Goal: Navigation & Orientation: Find specific page/section

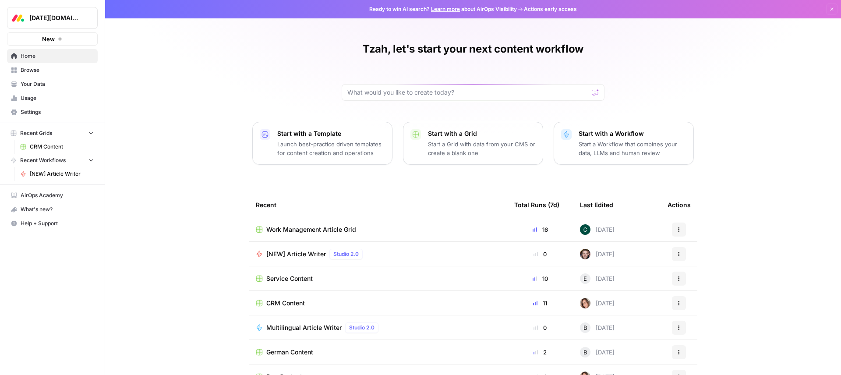
click at [53, 82] on span "Your Data" at bounding box center [57, 84] width 73 height 8
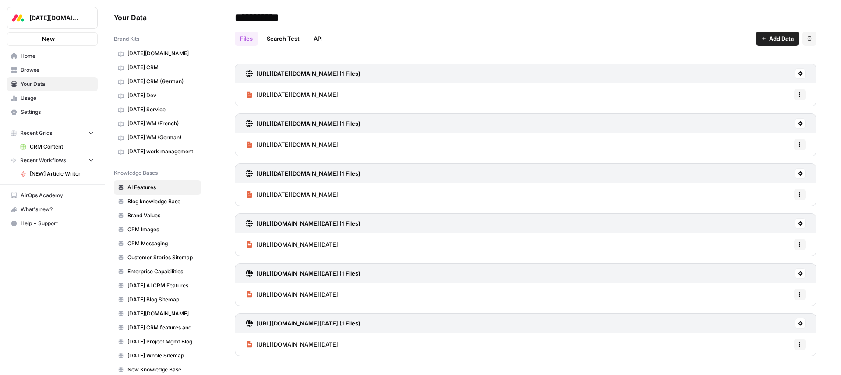
click at [47, 70] on span "Browse" at bounding box center [57, 70] width 73 height 8
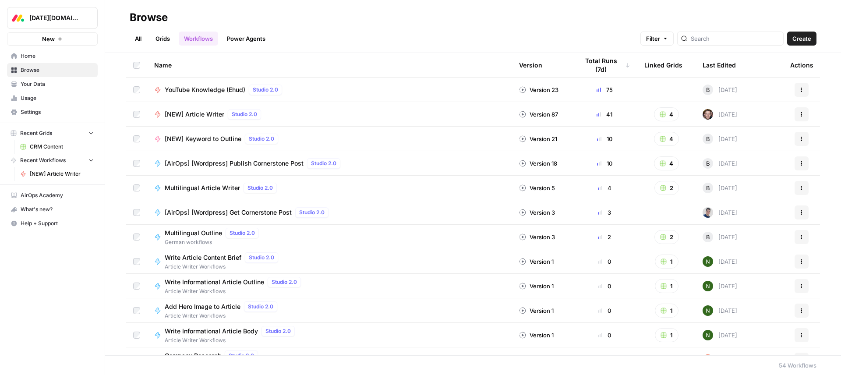
click at [48, 56] on span "Home" at bounding box center [57, 56] width 73 height 8
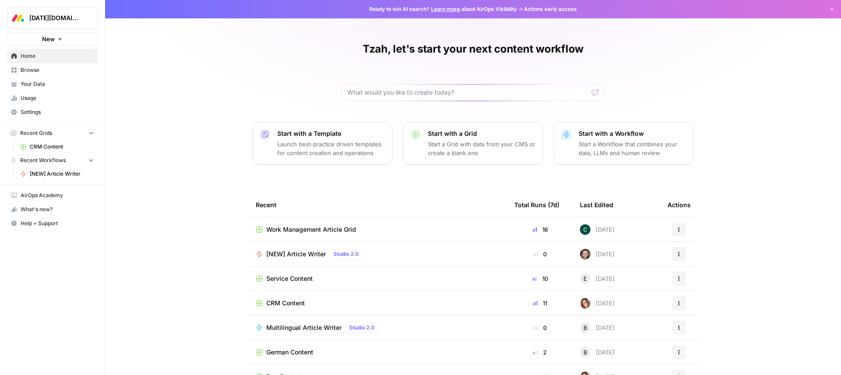
scroll to position [28, 0]
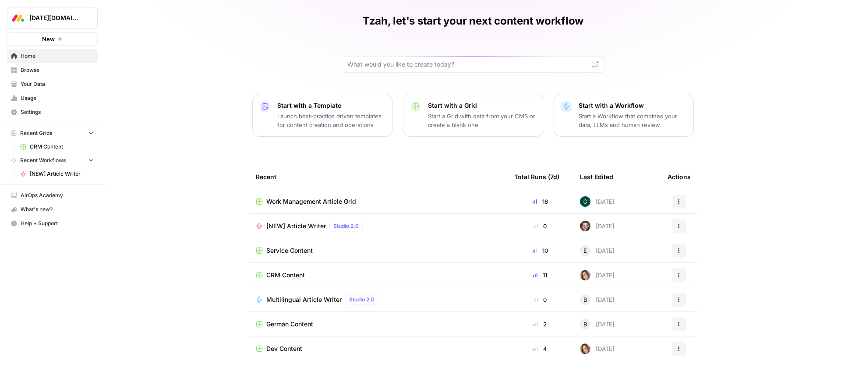
click at [52, 157] on span "Recent Workflows" at bounding box center [43, 160] width 46 height 8
click at [52, 141] on link "CRM Content" at bounding box center [56, 147] width 81 height 14
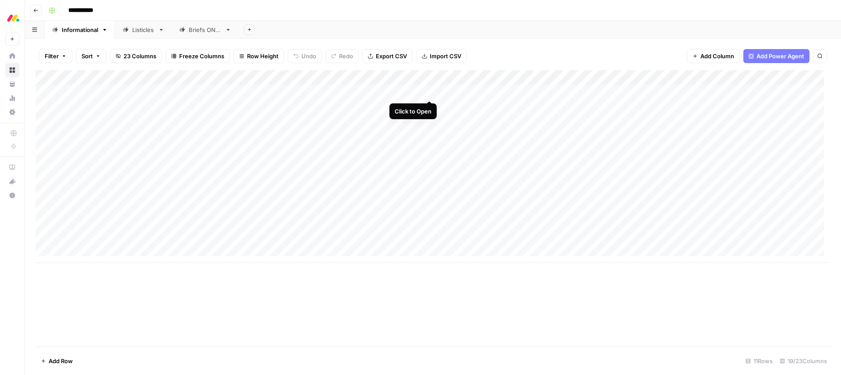
click at [429, 93] on div "Add Column" at bounding box center [432, 166] width 795 height 193
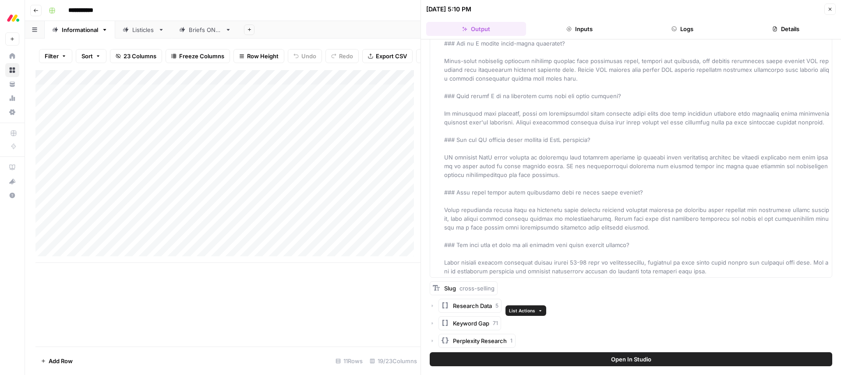
scroll to position [6356, 0]
click at [496, 343] on span "Perplexity Research" at bounding box center [480, 340] width 54 height 9
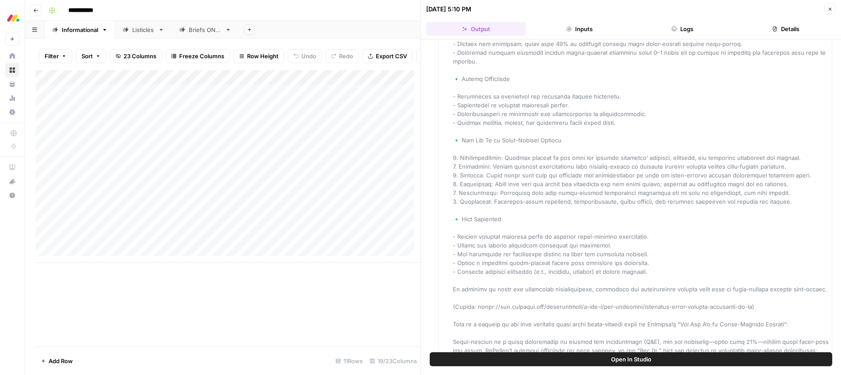
scroll to position [6583, 0]
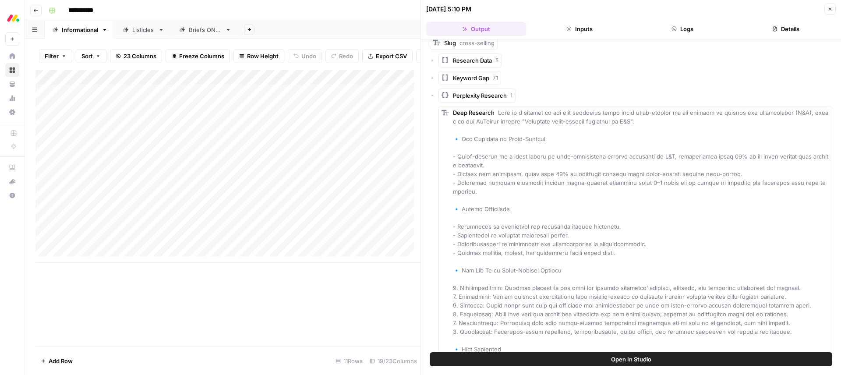
click at [580, 31] on button "Inputs" at bounding box center [579, 29] width 100 height 14
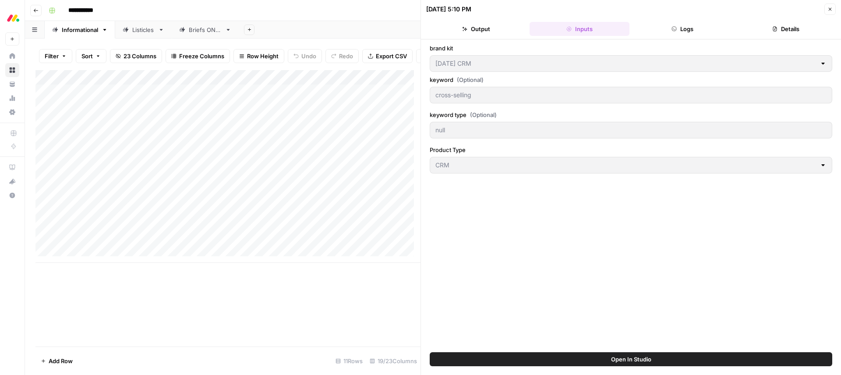
click at [785, 31] on button "Details" at bounding box center [786, 29] width 100 height 14
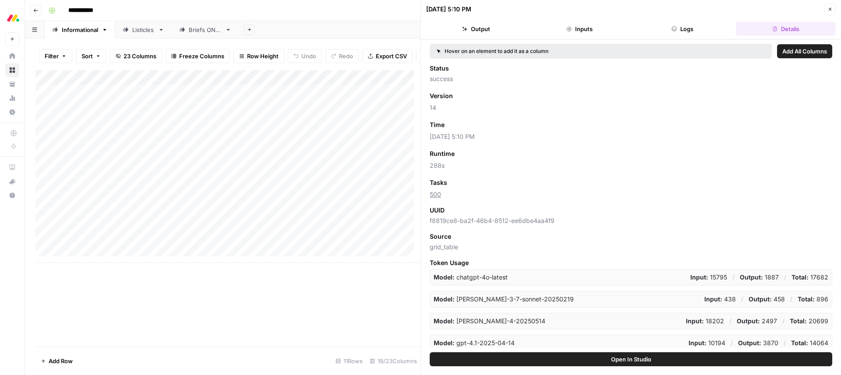
scroll to position [69, 0]
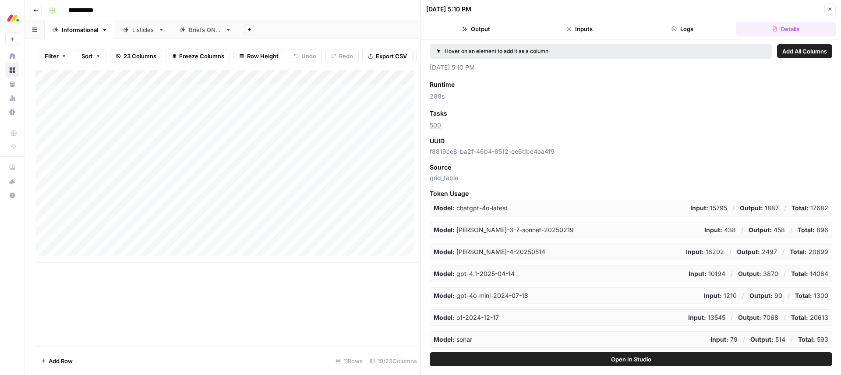
click at [831, 12] on button "Close" at bounding box center [829, 9] width 11 height 11
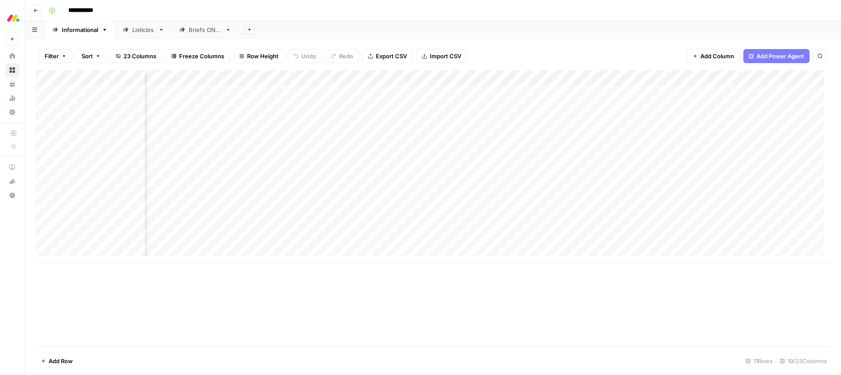
scroll to position [0, 151]
click at [425, 91] on div "Add Column" at bounding box center [432, 166] width 795 height 193
click at [341, 325] on div "Add Column" at bounding box center [432, 208] width 795 height 276
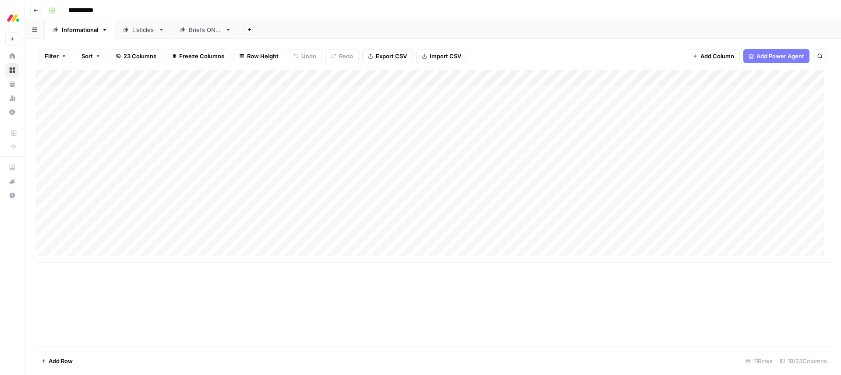
click at [145, 34] on link "Listicles" at bounding box center [143, 30] width 56 height 18
type input "**********"
click at [187, 32] on div "Briefs ONLY" at bounding box center [200, 29] width 42 height 9
click at [139, 29] on div "Listicles" at bounding box center [143, 29] width 22 height 9
click at [74, 32] on div "Informational" at bounding box center [80, 29] width 36 height 9
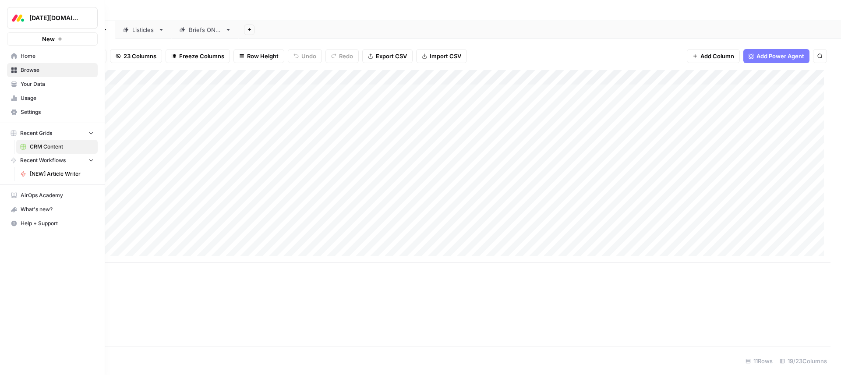
click at [100, 120] on nav "Home Browse Your Data Usage Settings" at bounding box center [52, 84] width 105 height 77
click at [95, 127] on button "Recent Grids" at bounding box center [52, 133] width 91 height 13
click at [95, 130] on button "Recent Grids" at bounding box center [52, 133] width 91 height 13
click at [70, 159] on button "Recent Workflows" at bounding box center [52, 160] width 91 height 13
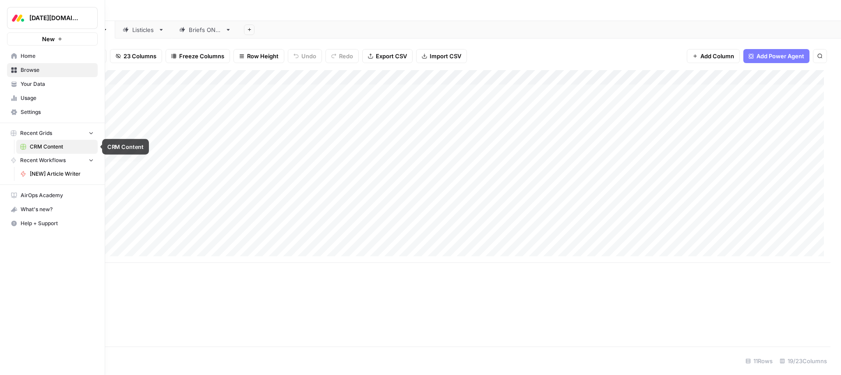
click at [67, 149] on span "CRM Content" at bounding box center [62, 147] width 64 height 8
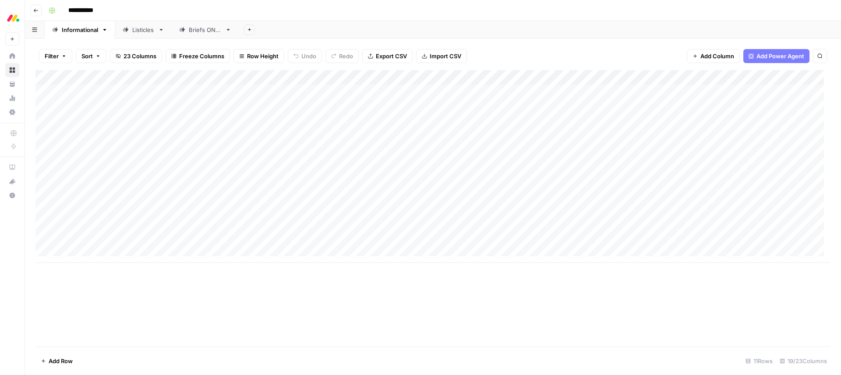
click at [277, 11] on div "**********" at bounding box center [438, 11] width 787 height 14
click at [661, 107] on div "Add Column" at bounding box center [432, 166] width 795 height 193
click at [732, 107] on div "Add Column" at bounding box center [432, 166] width 795 height 193
click at [761, 106] on div "Add Column" at bounding box center [432, 166] width 795 height 193
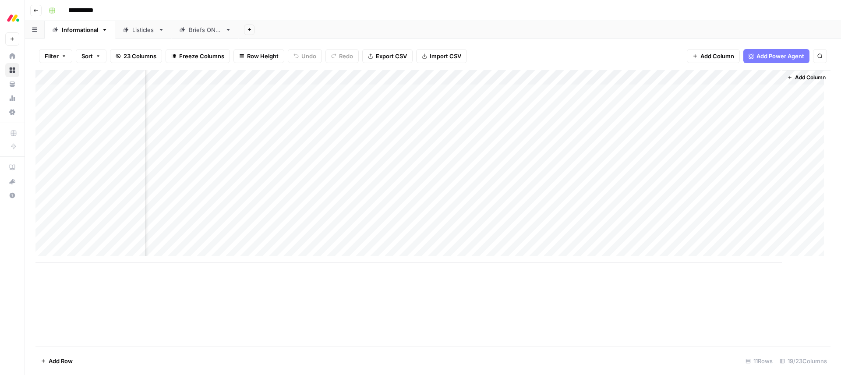
click at [761, 106] on div "Add Column" at bounding box center [432, 166] width 795 height 193
click at [614, 4] on div "**********" at bounding box center [438, 11] width 787 height 14
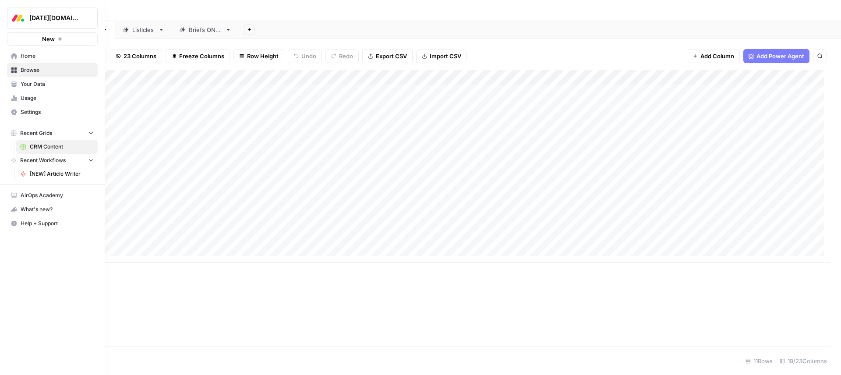
click at [22, 87] on span "Your Data" at bounding box center [57, 84] width 73 height 8
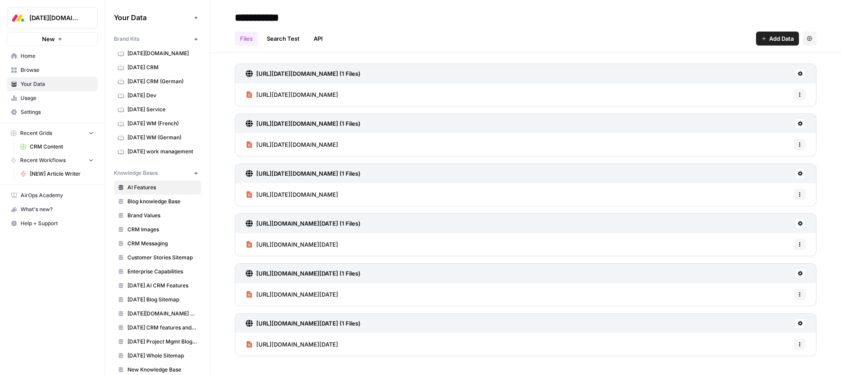
click at [47, 69] on span "Browse" at bounding box center [57, 70] width 73 height 8
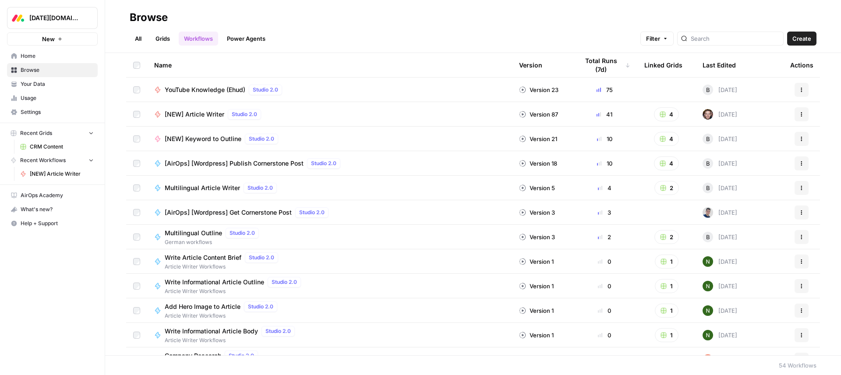
click at [139, 39] on link "All" at bounding box center [138, 39] width 17 height 14
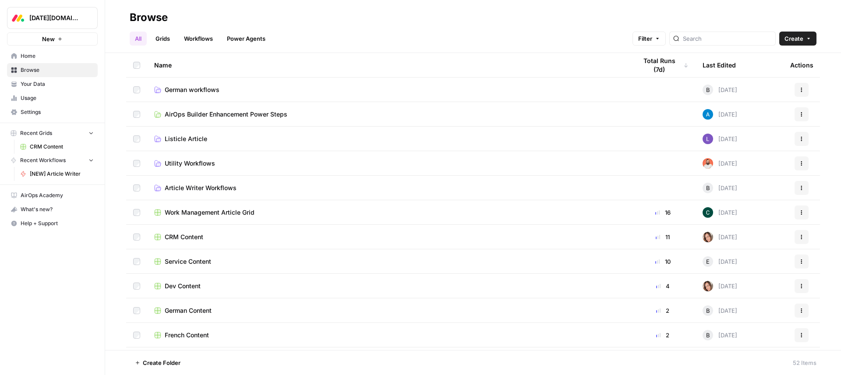
click at [158, 39] on link "Grids" at bounding box center [162, 39] width 25 height 14
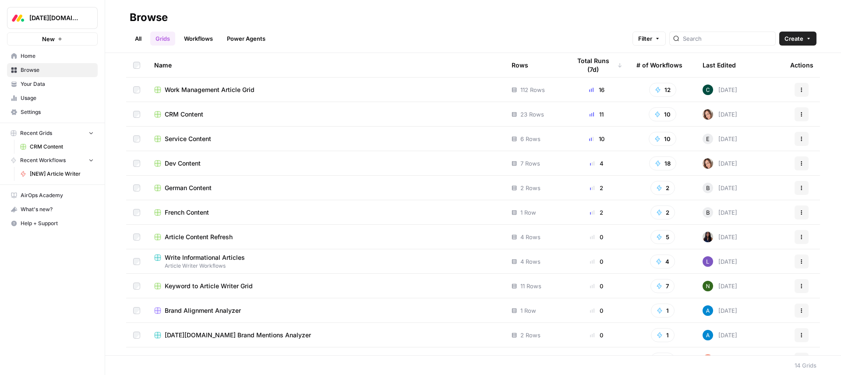
scroll to position [66, 0]
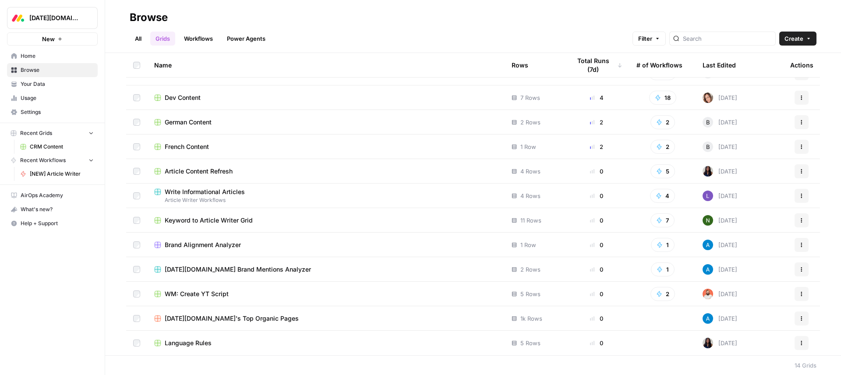
click at [204, 144] on span "French Content" at bounding box center [187, 146] width 44 height 9
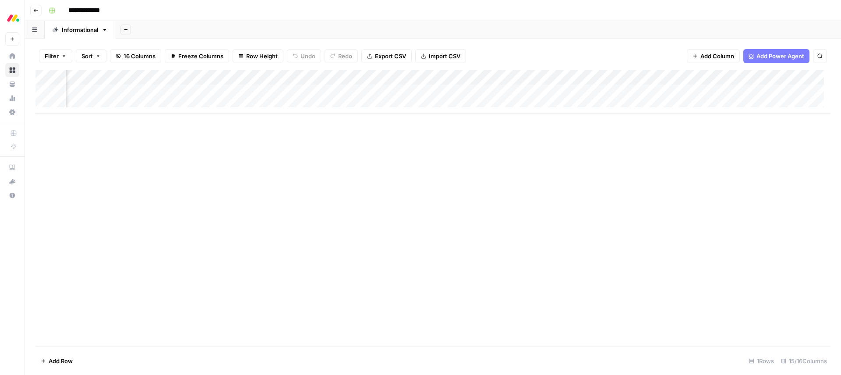
scroll to position [0, 493]
click at [441, 77] on div "Add Column" at bounding box center [432, 92] width 795 height 44
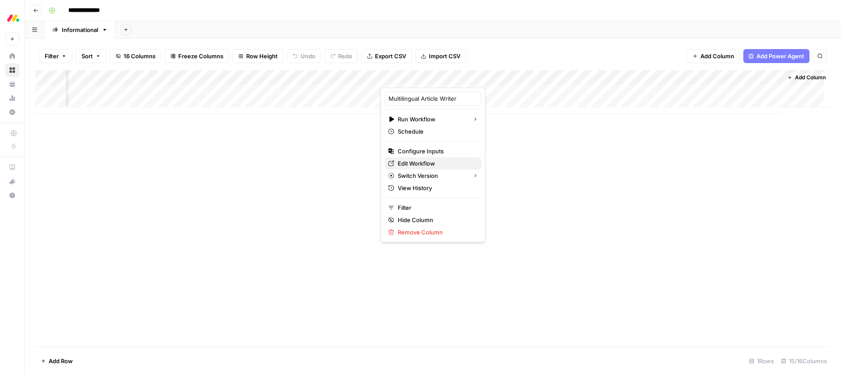
click at [426, 167] on span "Edit Workflow" at bounding box center [436, 163] width 77 height 9
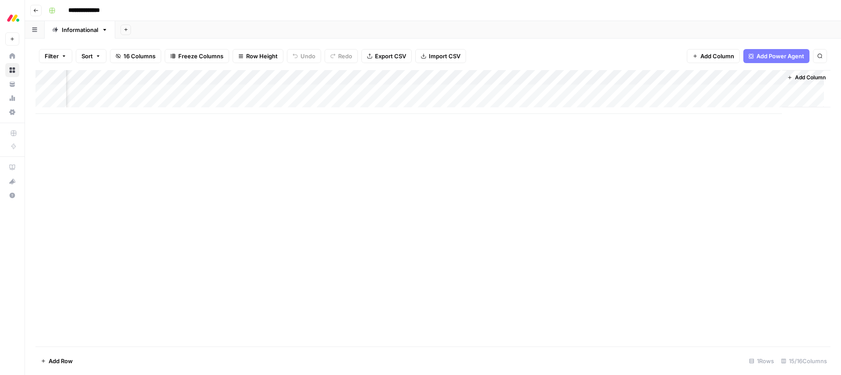
click at [442, 78] on div "Add Column" at bounding box center [432, 92] width 795 height 44
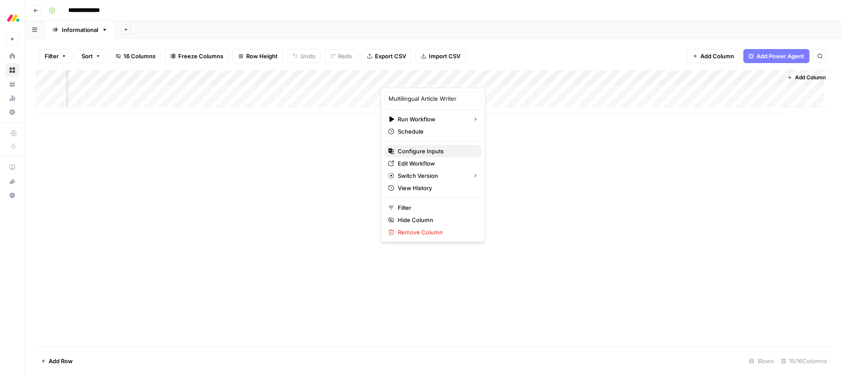
click at [434, 152] on span "Configure Inputs" at bounding box center [436, 151] width 77 height 9
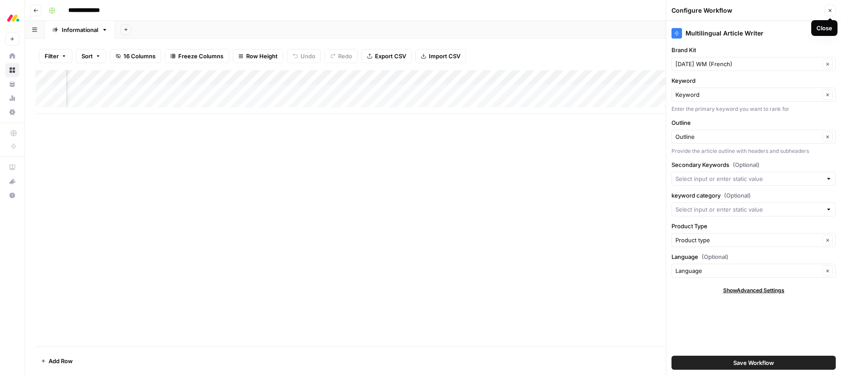
click at [831, 9] on icon "button" at bounding box center [829, 10] width 5 height 5
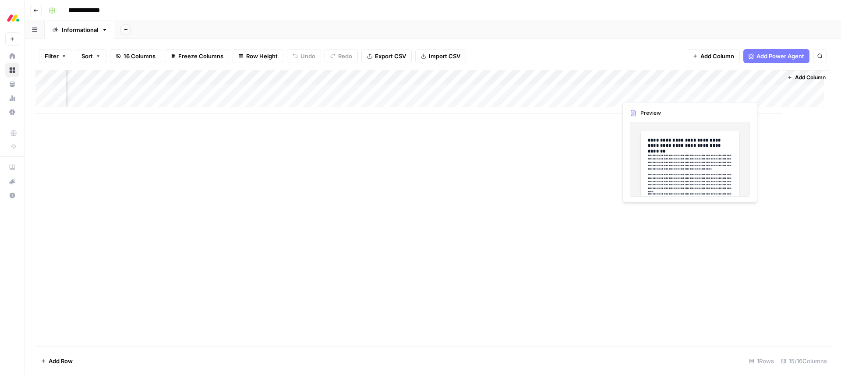
click at [574, 169] on div "Add Column" at bounding box center [432, 208] width 795 height 276
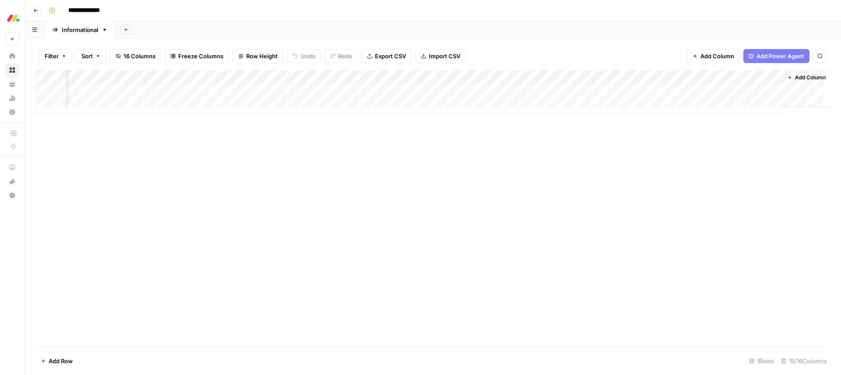
click at [445, 187] on div "Add Column" at bounding box center [432, 208] width 795 height 276
click at [404, 92] on div "Add Column" at bounding box center [432, 92] width 795 height 44
click at [438, 92] on div "Add Column" at bounding box center [432, 92] width 795 height 44
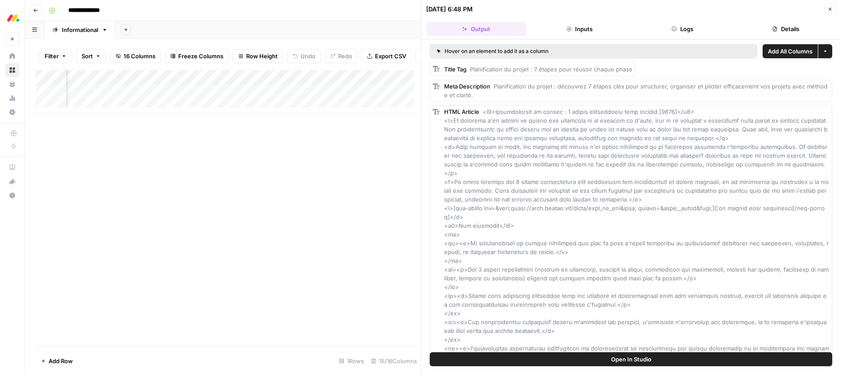
click at [826, 13] on button "Close" at bounding box center [829, 9] width 11 height 11
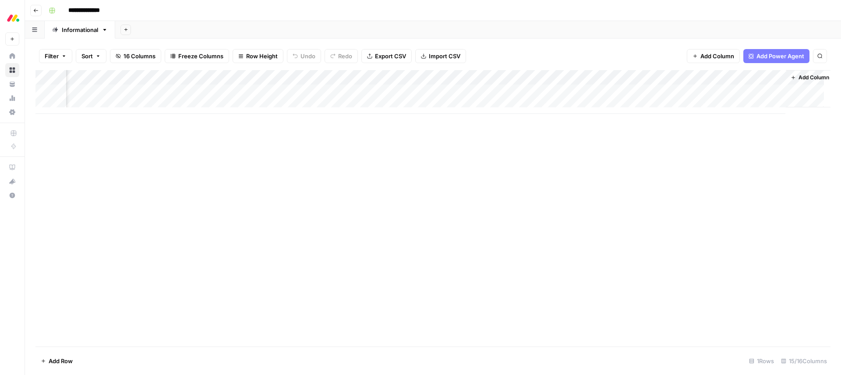
scroll to position [0, 493]
click at [653, 88] on div "Add Column" at bounding box center [432, 92] width 795 height 44
click at [572, 89] on div "Add Column" at bounding box center [432, 92] width 795 height 44
click at [486, 95] on div "Add Column" at bounding box center [432, 92] width 795 height 44
click at [425, 89] on div "Add Column" at bounding box center [432, 92] width 795 height 44
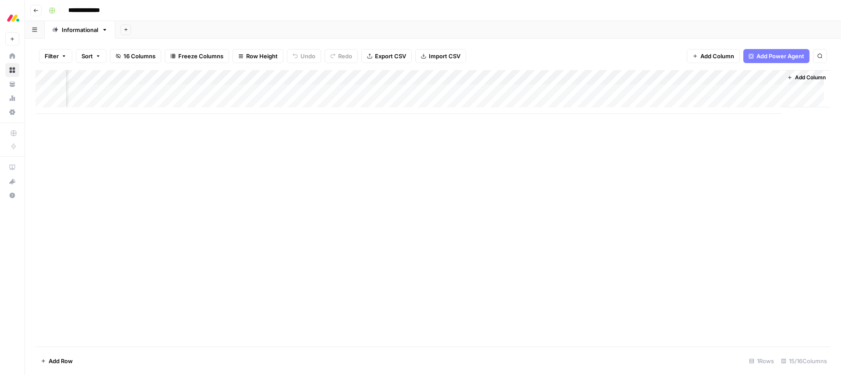
click at [438, 91] on div "Add Column" at bounding box center [432, 92] width 795 height 44
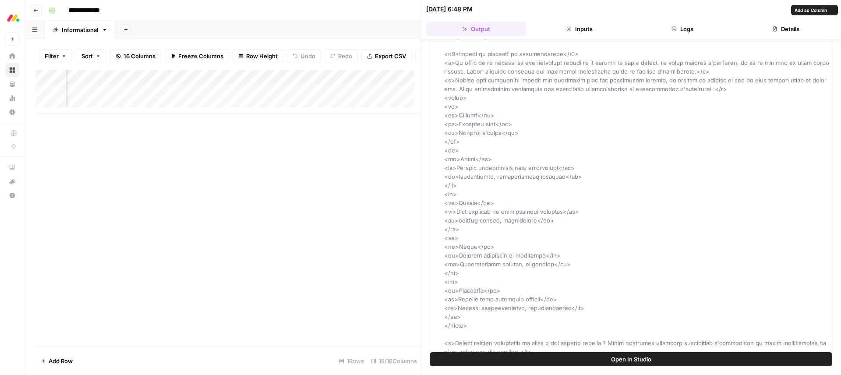
scroll to position [1890, 0]
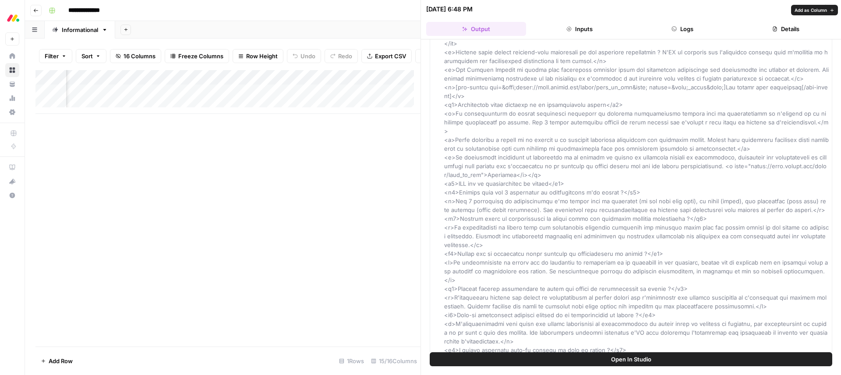
click at [304, 250] on div "Add Column" at bounding box center [227, 208] width 385 height 276
click at [296, 323] on div "Add Column" at bounding box center [227, 208] width 385 height 276
click at [326, 210] on div "Add Column" at bounding box center [227, 208] width 385 height 276
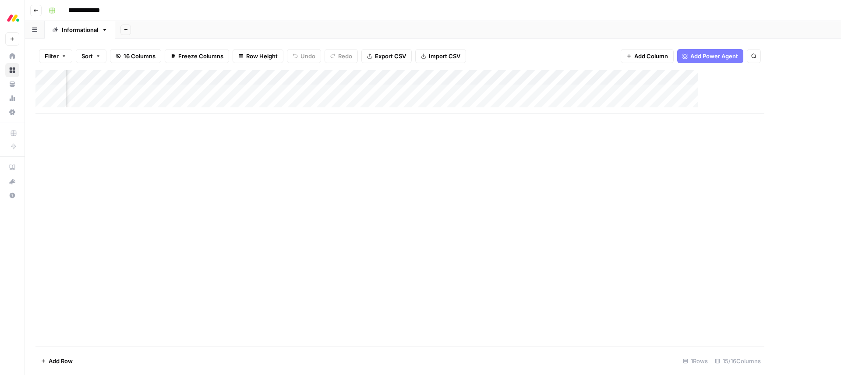
scroll to position [0, 483]
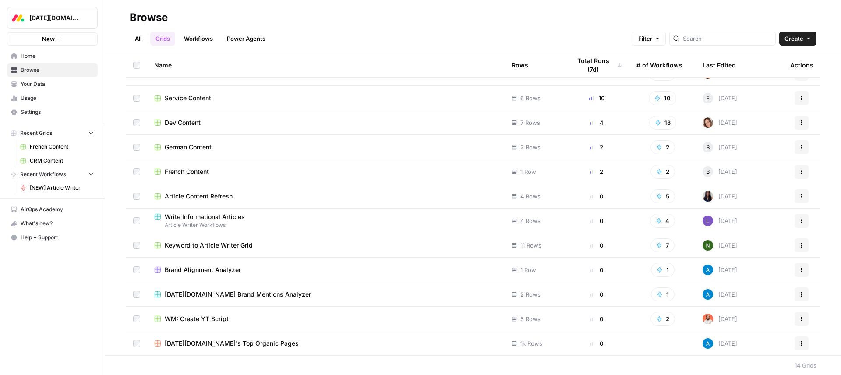
scroll to position [66, 0]
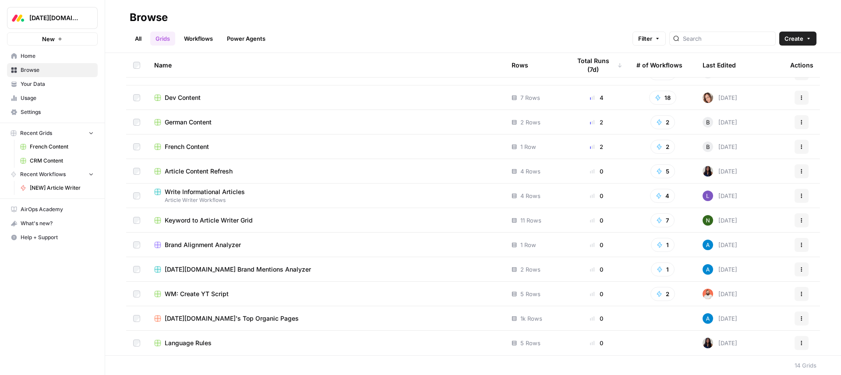
click at [230, 246] on span "Brand Alignment Analyzer" at bounding box center [203, 244] width 76 height 9
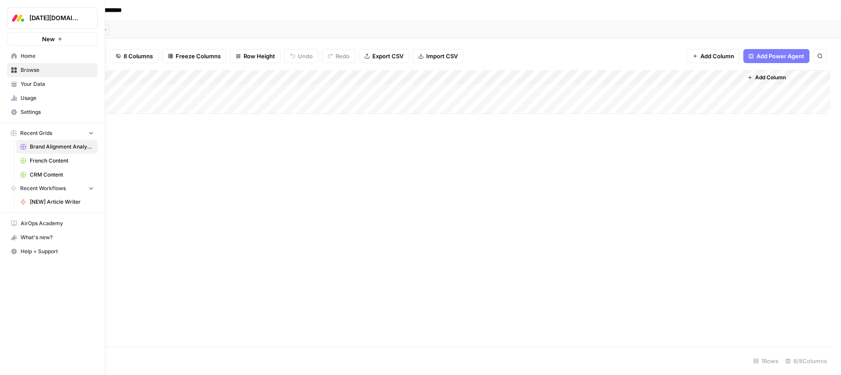
click at [25, 99] on span "Usage" at bounding box center [57, 98] width 73 height 8
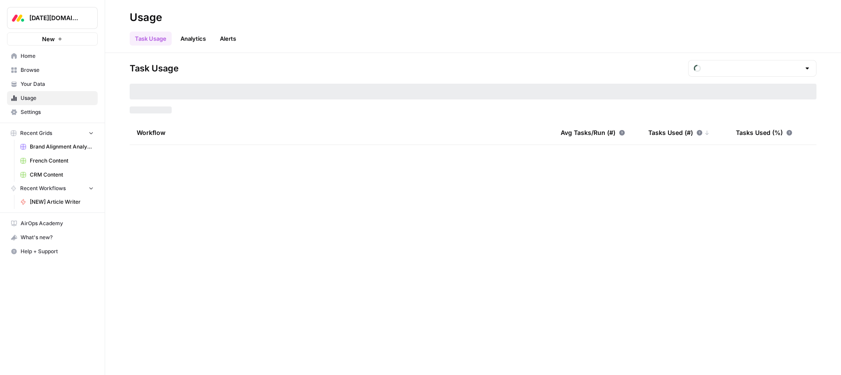
type input "August Tasks"
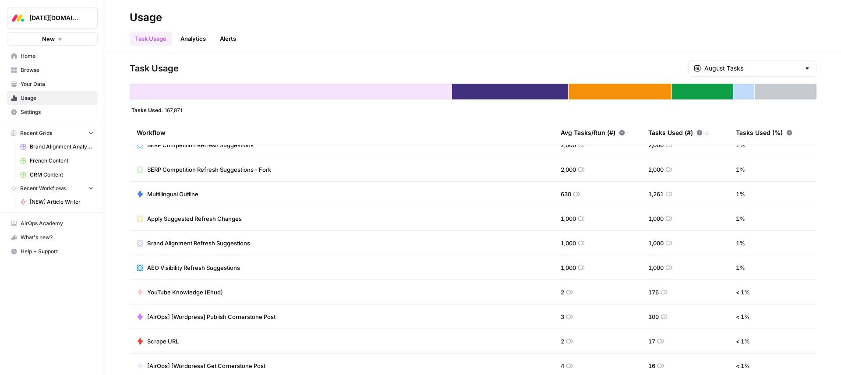
scroll to position [169, 0]
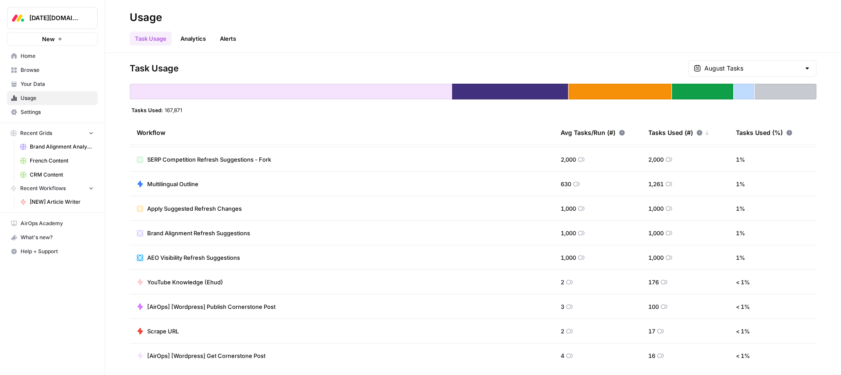
click at [227, 285] on td "YouTube Knowledge (Ehud)" at bounding box center [342, 282] width 424 height 24
click at [218, 282] on span "YouTube Knowledge (Ehud)" at bounding box center [185, 282] width 76 height 9
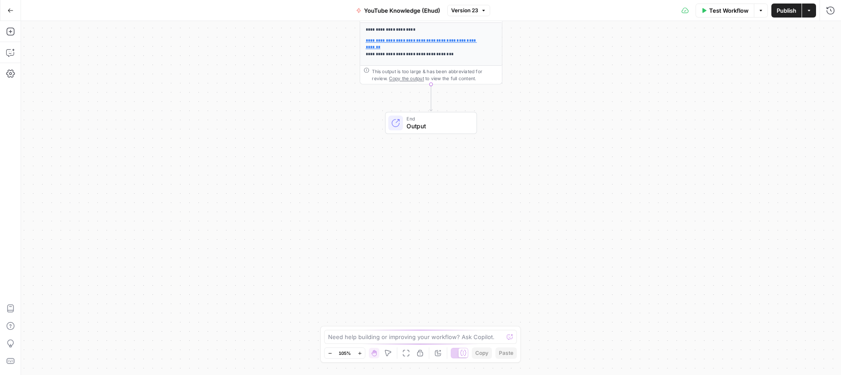
scroll to position [90, 0]
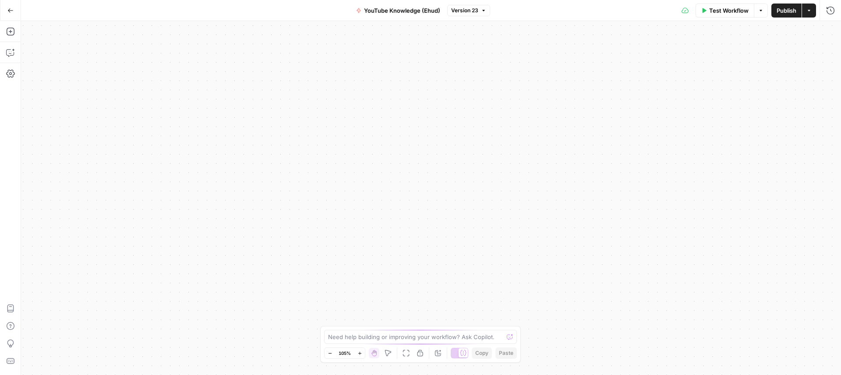
drag, startPoint x: 587, startPoint y: 171, endPoint x: 597, endPoint y: 270, distance: 99.9
click at [597, 270] on div "**********" at bounding box center [431, 198] width 820 height 354
click at [15, 13] on button "Go Back" at bounding box center [11, 11] width 16 height 16
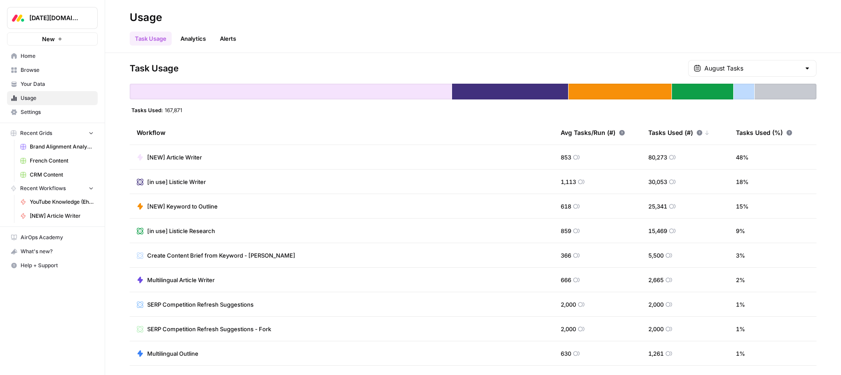
click at [52, 113] on span "Settings" at bounding box center [57, 112] width 73 height 8
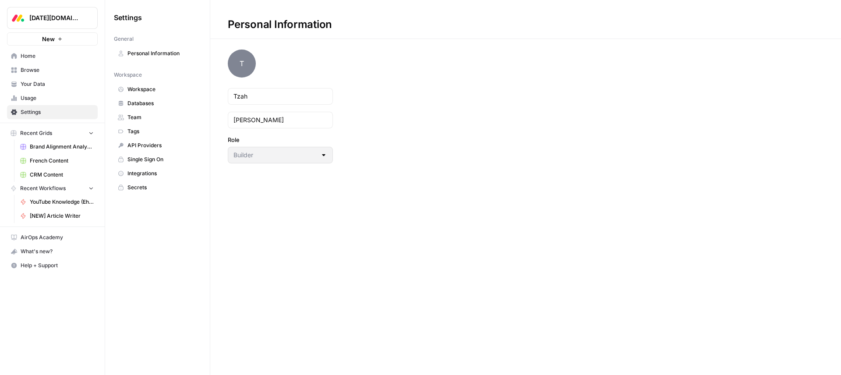
click at [157, 103] on span "Databases" at bounding box center [162, 103] width 70 height 8
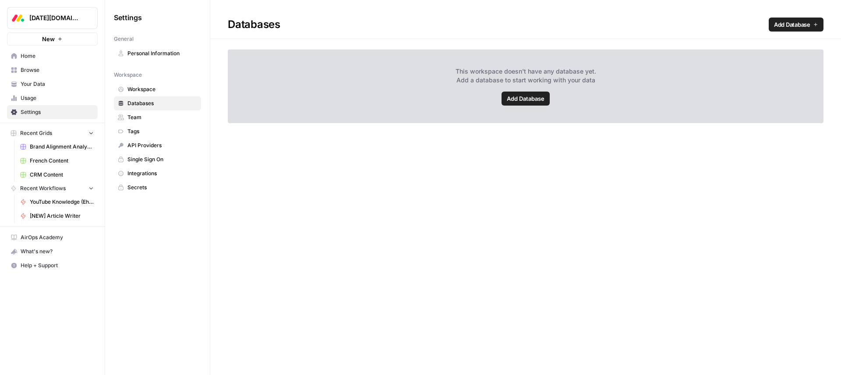
click at [154, 120] on span "Team" at bounding box center [162, 117] width 70 height 8
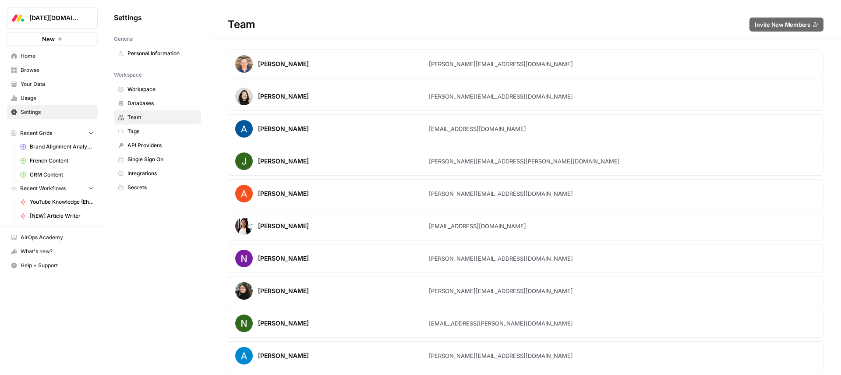
click at [155, 100] on span "Databases" at bounding box center [162, 103] width 70 height 8
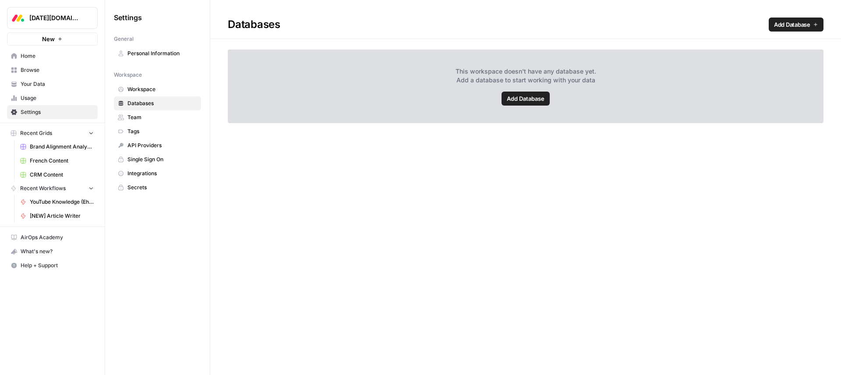
click at [515, 100] on span "Add Database" at bounding box center [526, 98] width 38 height 9
click at [154, 117] on span "Team" at bounding box center [162, 117] width 70 height 8
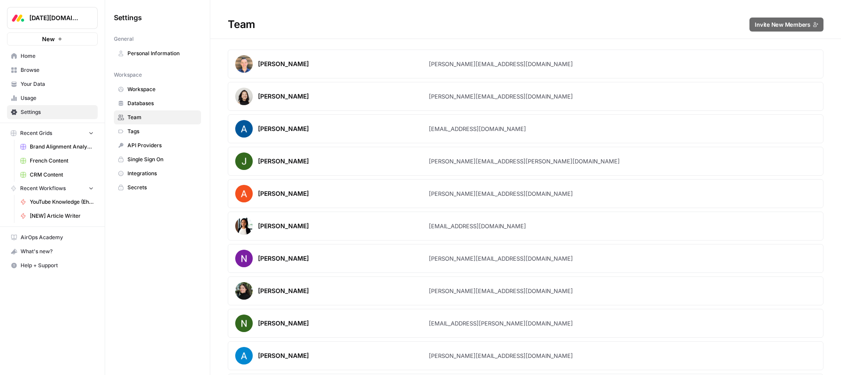
click at [143, 132] on span "Tags" at bounding box center [162, 131] width 70 height 8
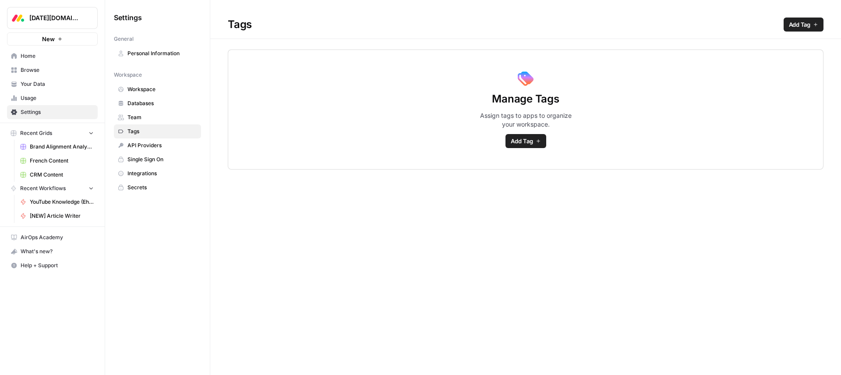
click at [151, 145] on span "API Providers" at bounding box center [162, 145] width 70 height 8
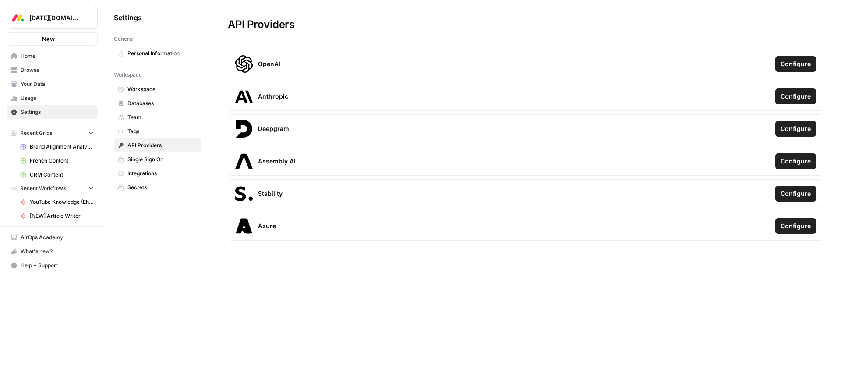
click at [150, 160] on span "Single Sign On" at bounding box center [162, 159] width 70 height 8
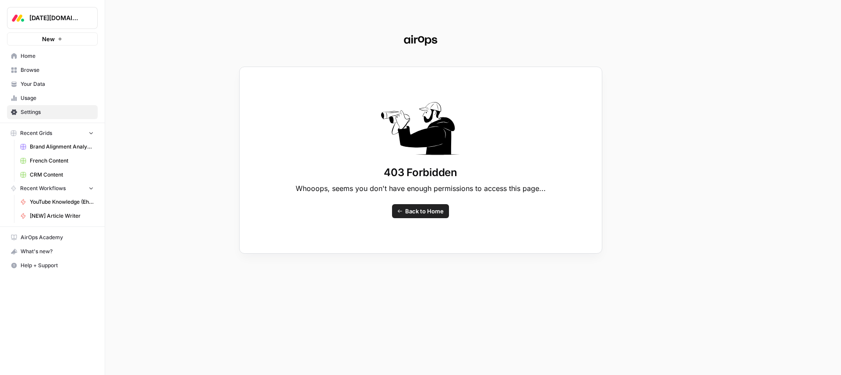
click at [45, 90] on div "403 Forbidden Whooops, seems you don't have enough permissions to access this p…" at bounding box center [420, 187] width 841 height 375
click at [43, 78] on div "403 Forbidden Whooops, seems you don't have enough permissions to access this p…" at bounding box center [420, 187] width 841 height 375
click at [44, 114] on div "403 Forbidden Whooops, seems you don't have enough permissions to access this p…" at bounding box center [420, 187] width 841 height 375
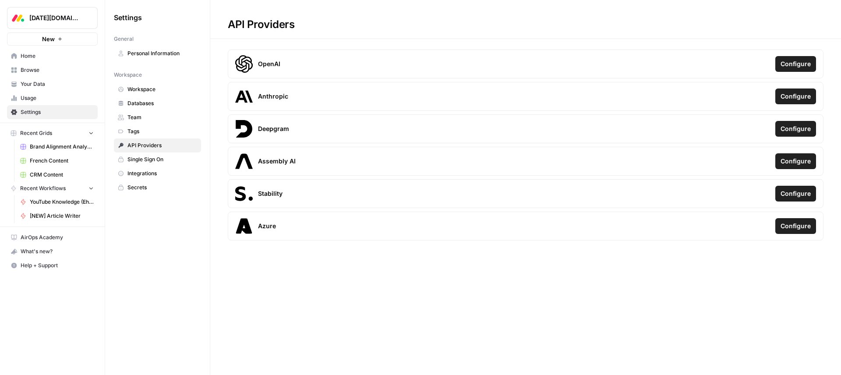
click at [41, 95] on span "Usage" at bounding box center [57, 98] width 73 height 8
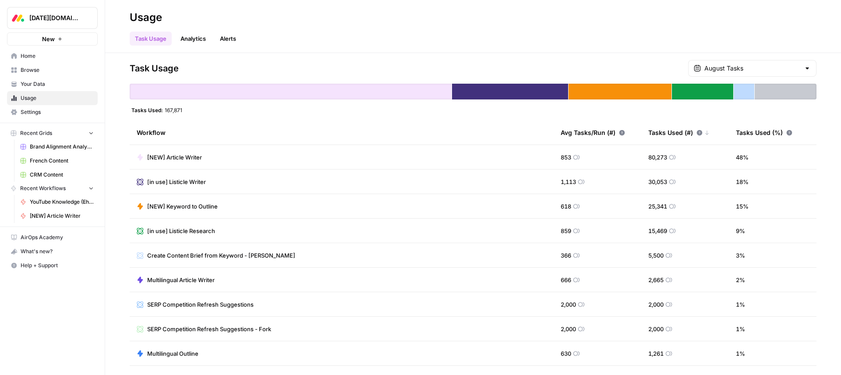
click at [46, 86] on span "Your Data" at bounding box center [57, 84] width 73 height 8
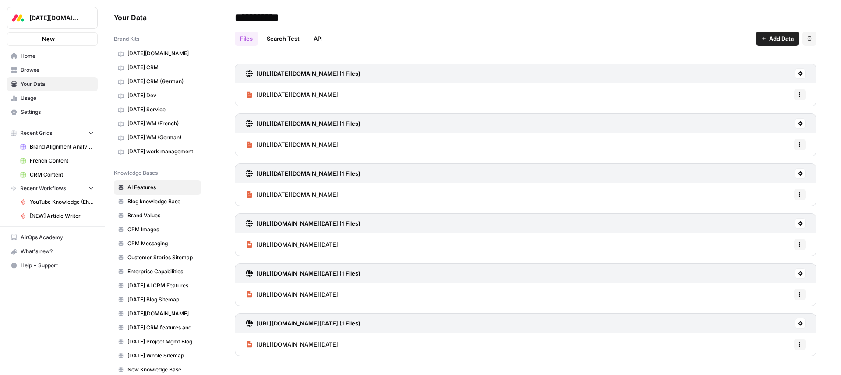
click at [42, 241] on link "AirOps Academy" at bounding box center [52, 237] width 91 height 14
click at [152, 195] on link "Blog knowledge Base" at bounding box center [157, 201] width 87 height 14
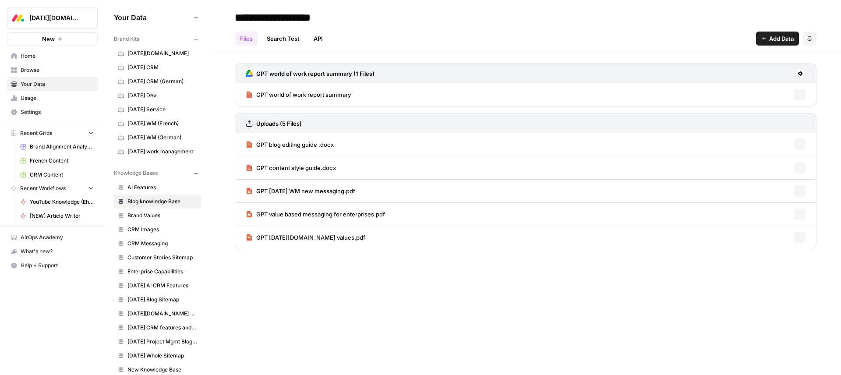
click at [161, 216] on span "Brand Values" at bounding box center [162, 215] width 70 height 8
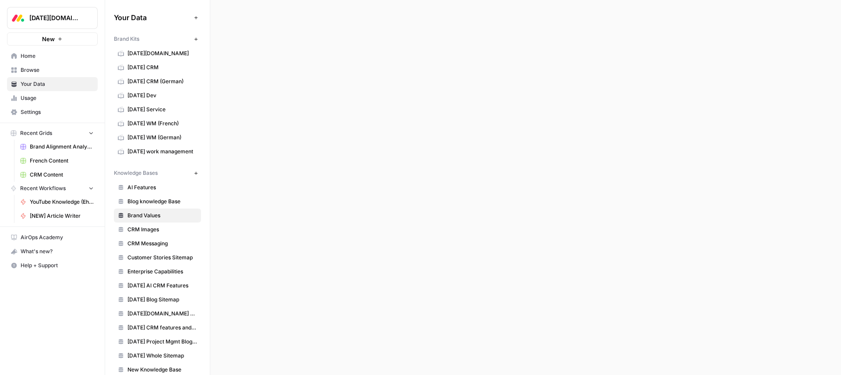
click at [163, 232] on span "CRM Images" at bounding box center [162, 229] width 70 height 8
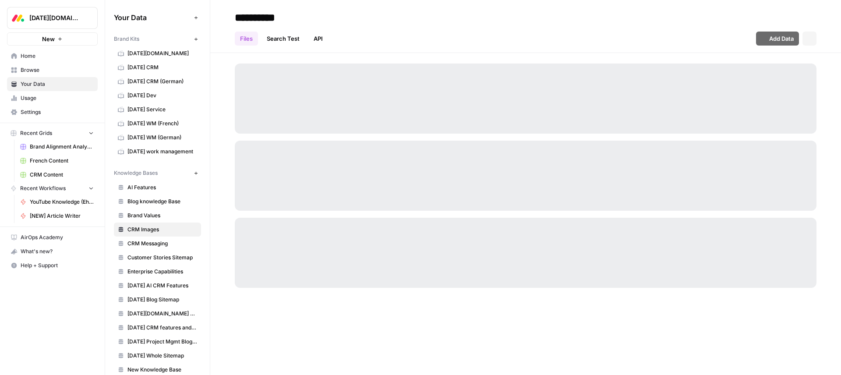
click at [169, 246] on span "CRM Messaging" at bounding box center [162, 244] width 70 height 8
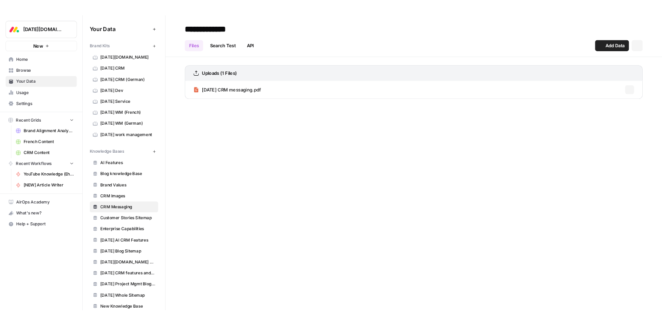
scroll to position [82, 0]
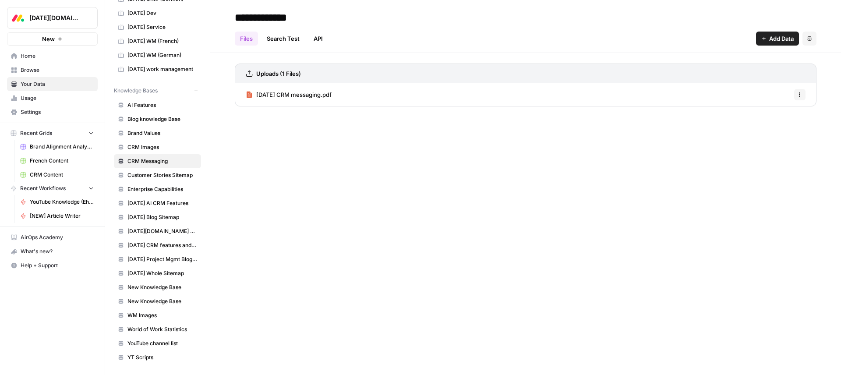
click at [169, 247] on span "monday CRM features and use cases" at bounding box center [162, 245] width 70 height 8
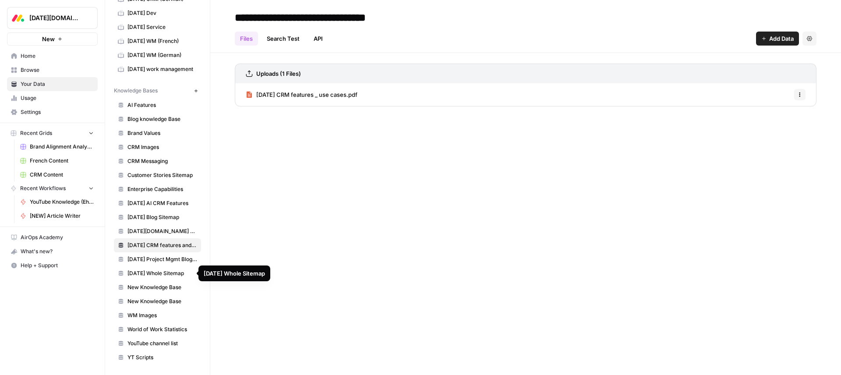
click at [168, 269] on span "monday Whole Sitemap" at bounding box center [162, 273] width 70 height 8
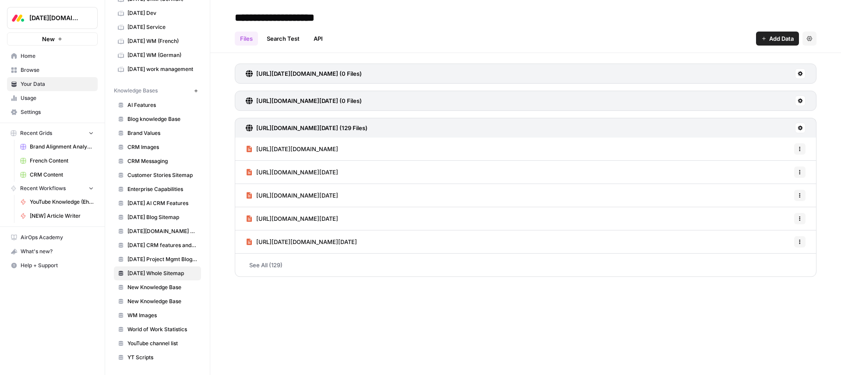
click at [157, 291] on span "New Knowledge Base" at bounding box center [162, 287] width 70 height 8
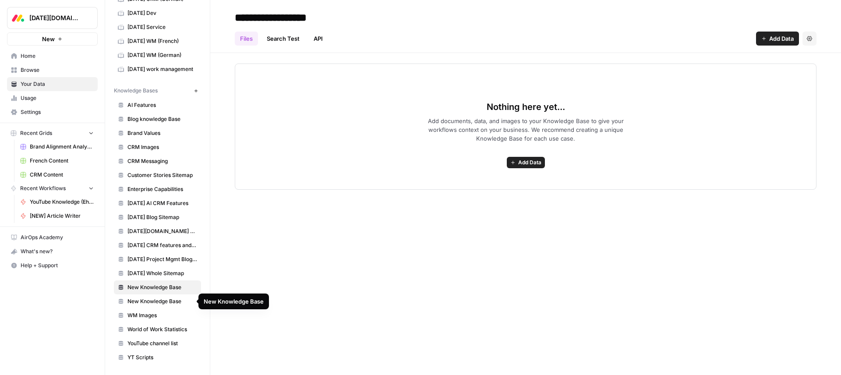
click at [158, 302] on span "New Knowledge Base" at bounding box center [162, 301] width 70 height 8
click at [152, 317] on span "WM Images" at bounding box center [162, 315] width 70 height 8
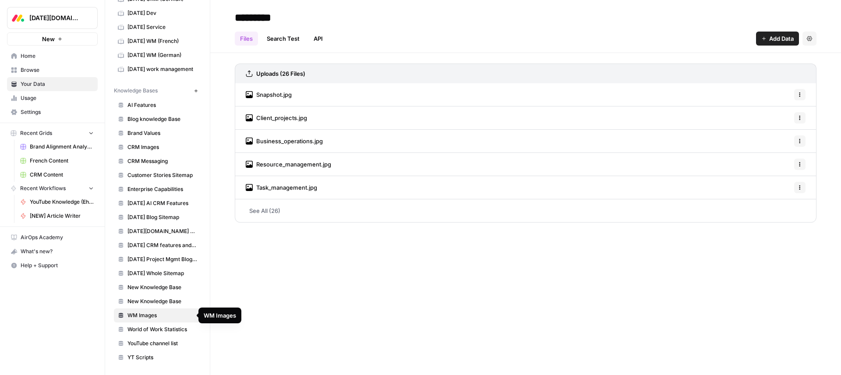
click at [149, 313] on span "WM Images" at bounding box center [162, 315] width 70 height 8
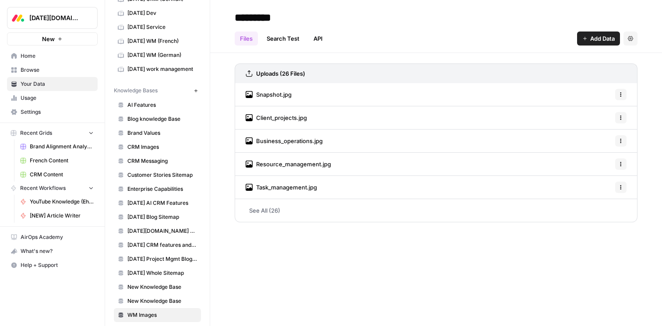
scroll to position [82, 0]
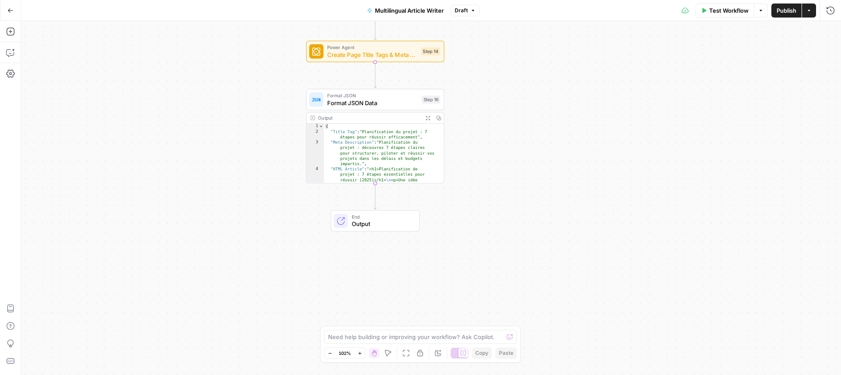
click at [395, 222] on span "Output" at bounding box center [382, 223] width 60 height 9
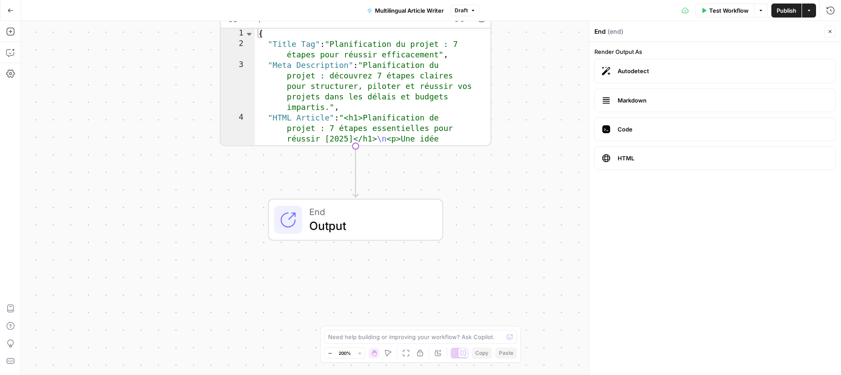
click at [659, 162] on span "HTML" at bounding box center [722, 158] width 211 height 9
click at [659, 160] on span "HTML" at bounding box center [722, 158] width 211 height 9
